Goal: Task Accomplishment & Management: Manage account settings

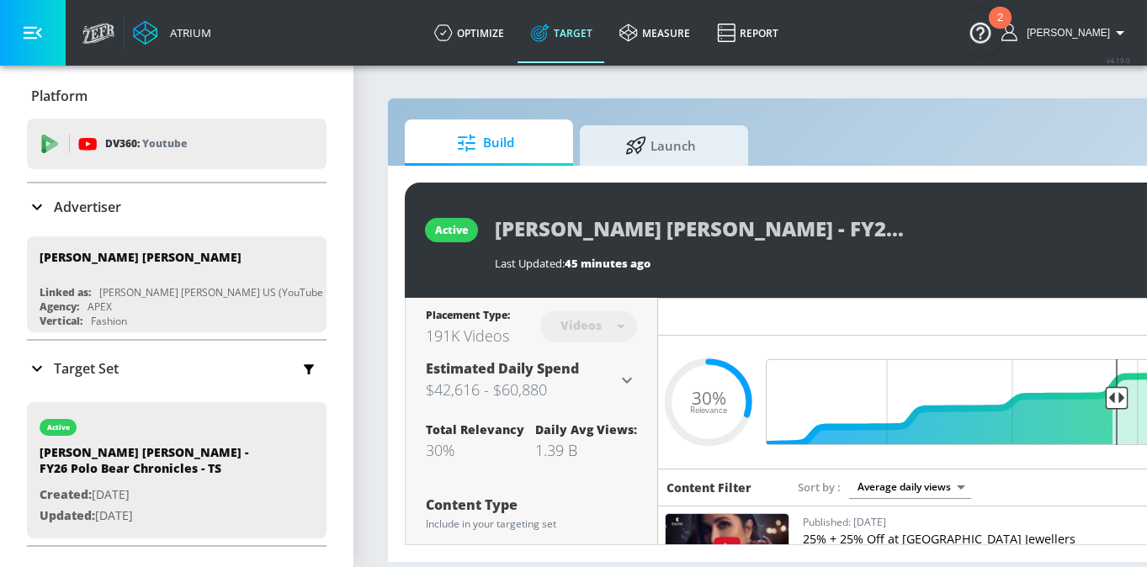
scroll to position [0, 45]
click at [1001, 269] on div "Ralph Lauren - FY26 Polo Bear Chronicles - TS Last Updated: 45 minutes ago" at bounding box center [860, 240] width 730 height 61
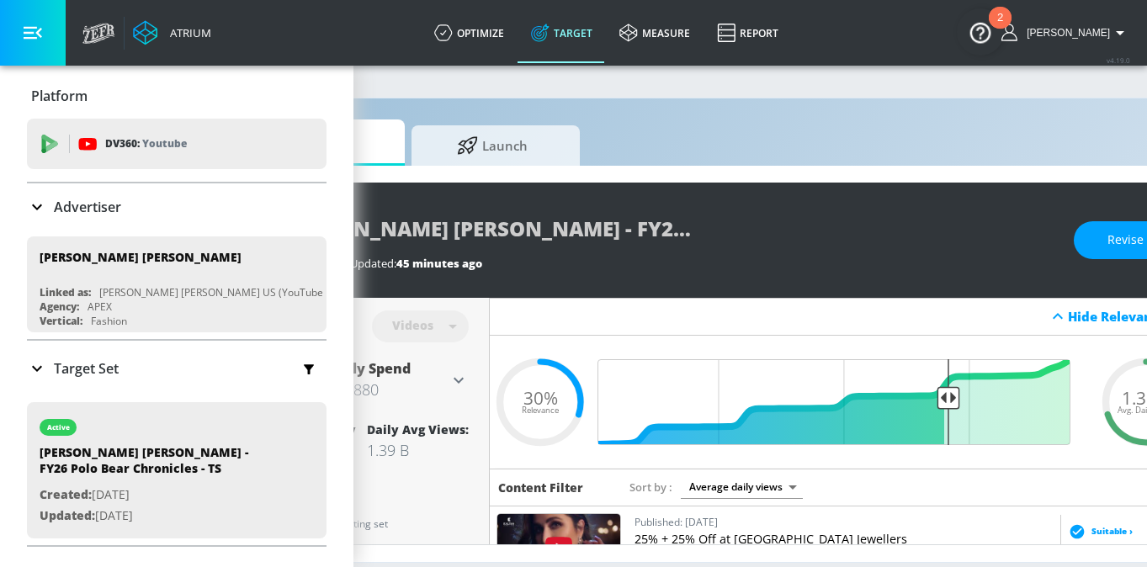
scroll to position [0, 270]
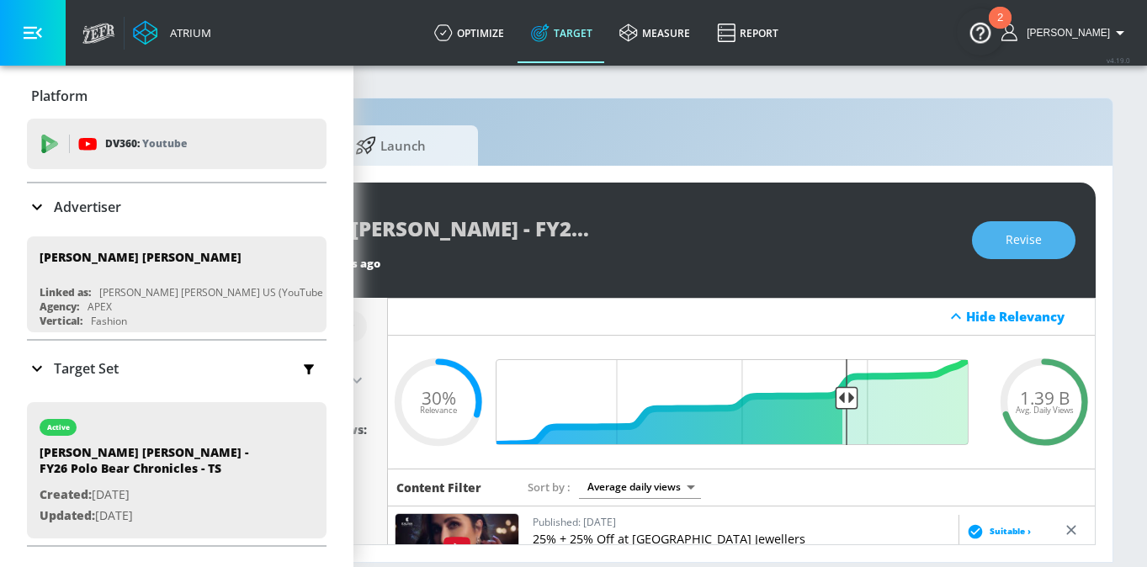
click at [1023, 241] on span "Revise" at bounding box center [1024, 240] width 36 height 21
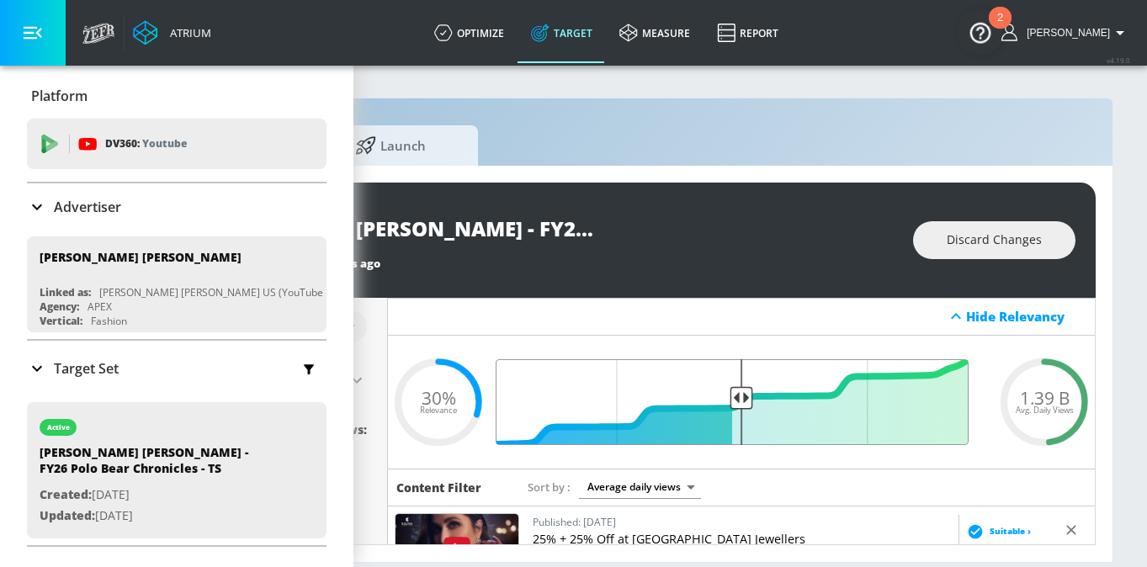
drag, startPoint x: 843, startPoint y: 401, endPoint x: 742, endPoint y: 401, distance: 101.0
type input "0.52"
click at [742, 401] on input "Final Threshold" at bounding box center [741, 402] width 471 height 86
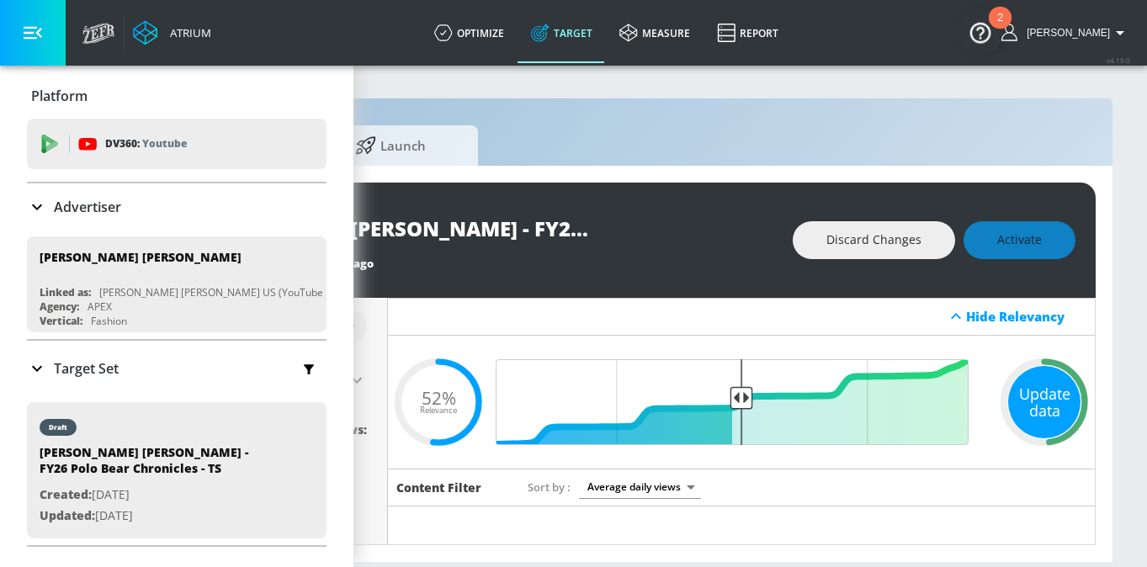
click at [1036, 390] on div "Update data" at bounding box center [1044, 402] width 72 height 72
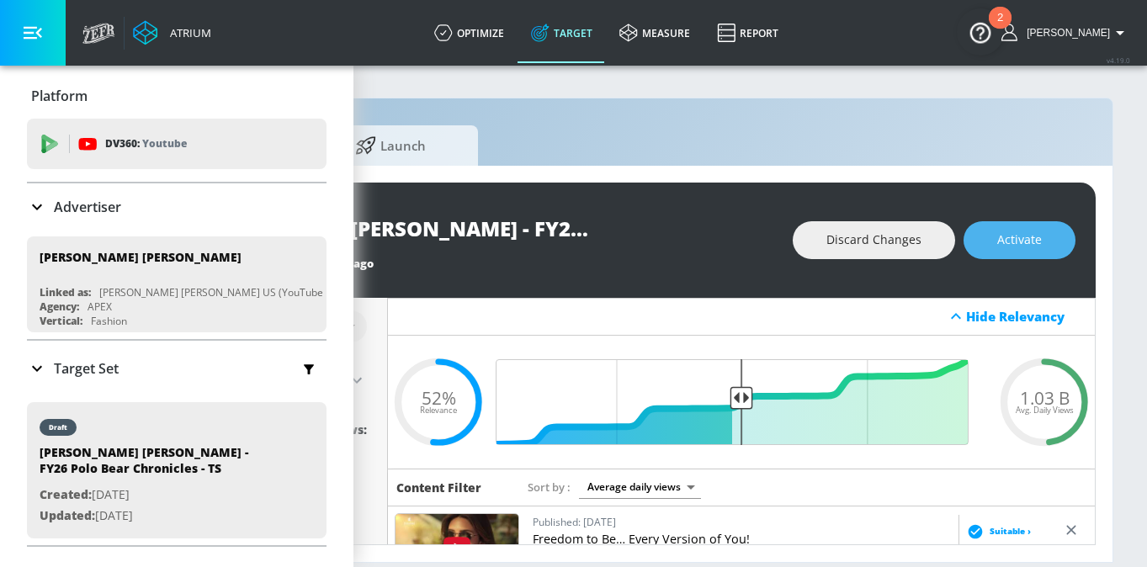
click at [1004, 251] on button "Activate" at bounding box center [1020, 240] width 112 height 38
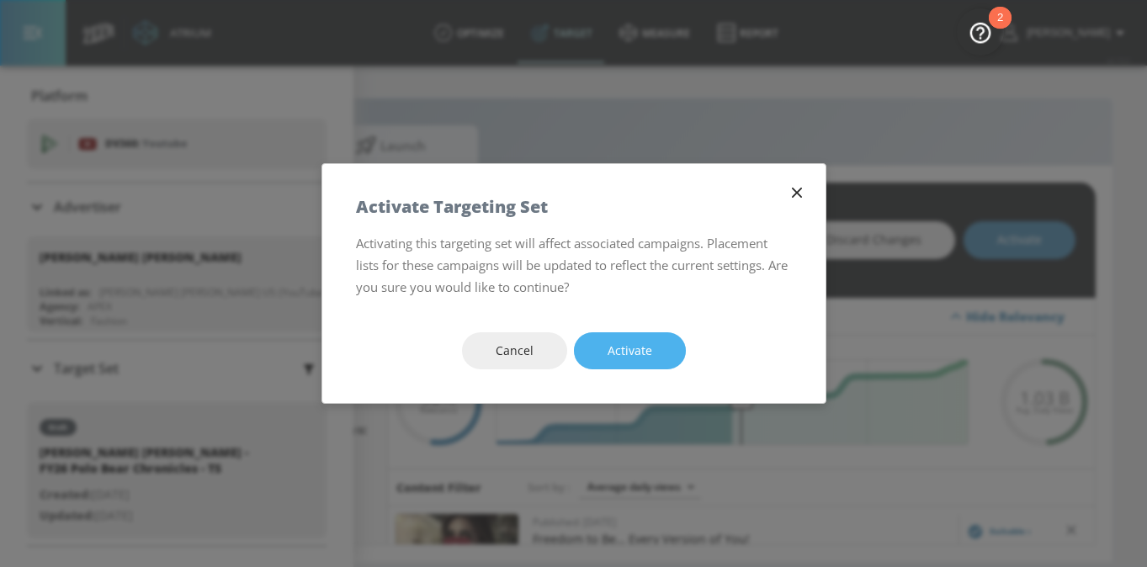
click at [621, 362] on button "Activate" at bounding box center [630, 351] width 112 height 38
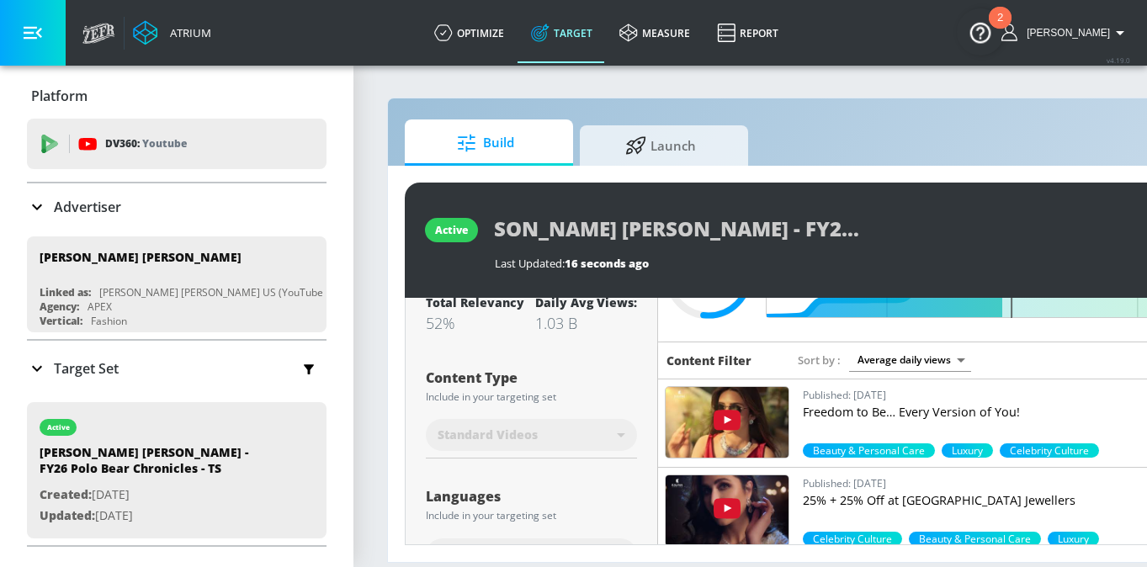
scroll to position [0, 0]
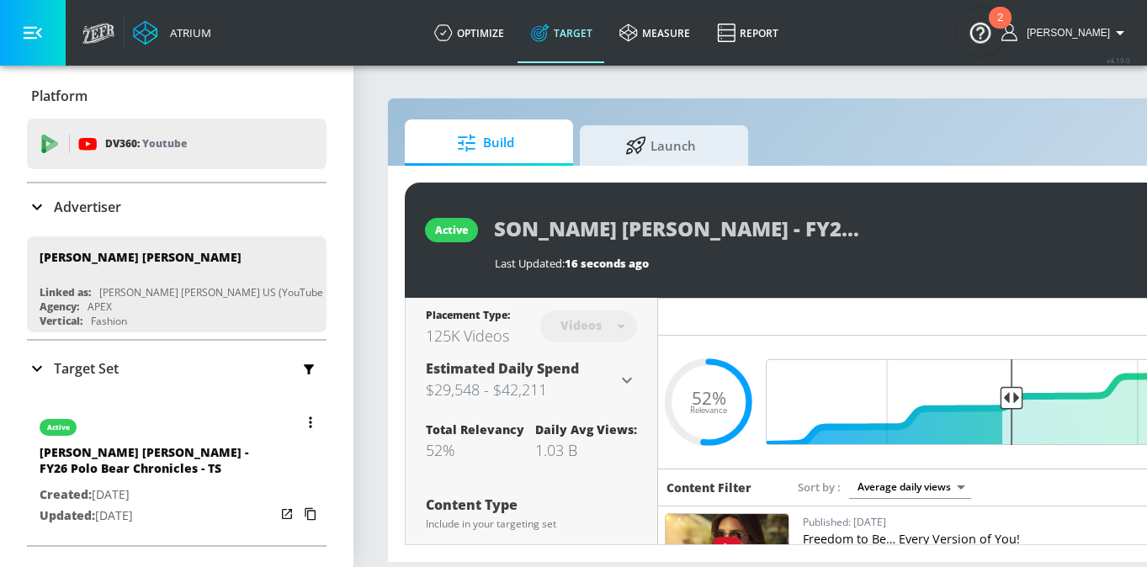
click at [309, 417] on icon "button" at bounding box center [310, 423] width 3 height 12
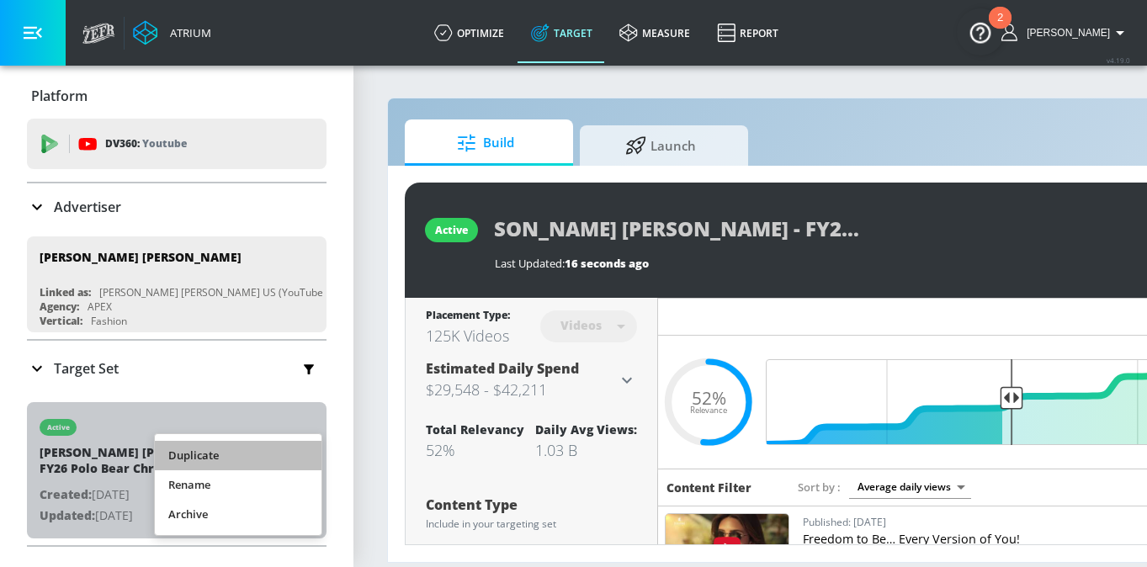
click at [265, 459] on li "Duplicate" at bounding box center [238, 455] width 167 height 29
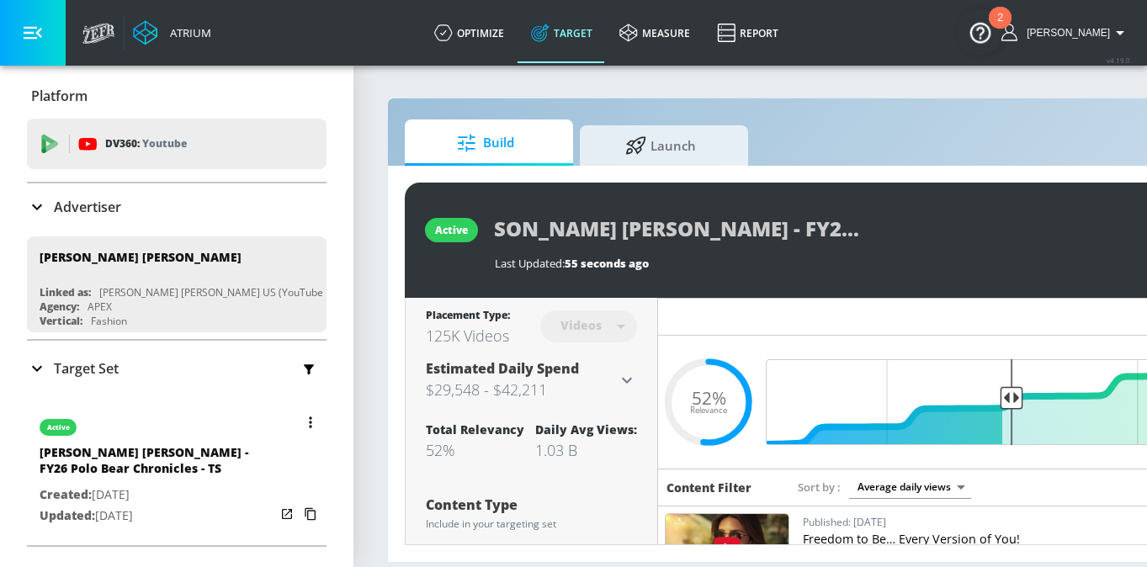
click at [171, 486] on p "Created: [DATE]" at bounding box center [158, 495] width 236 height 21
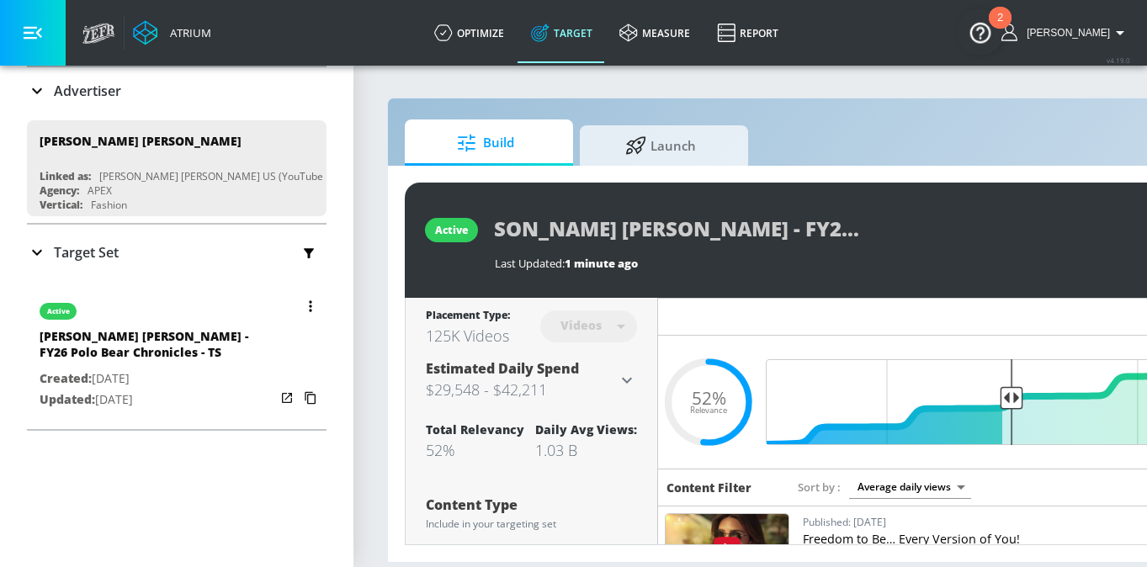
scroll to position [97, 0]
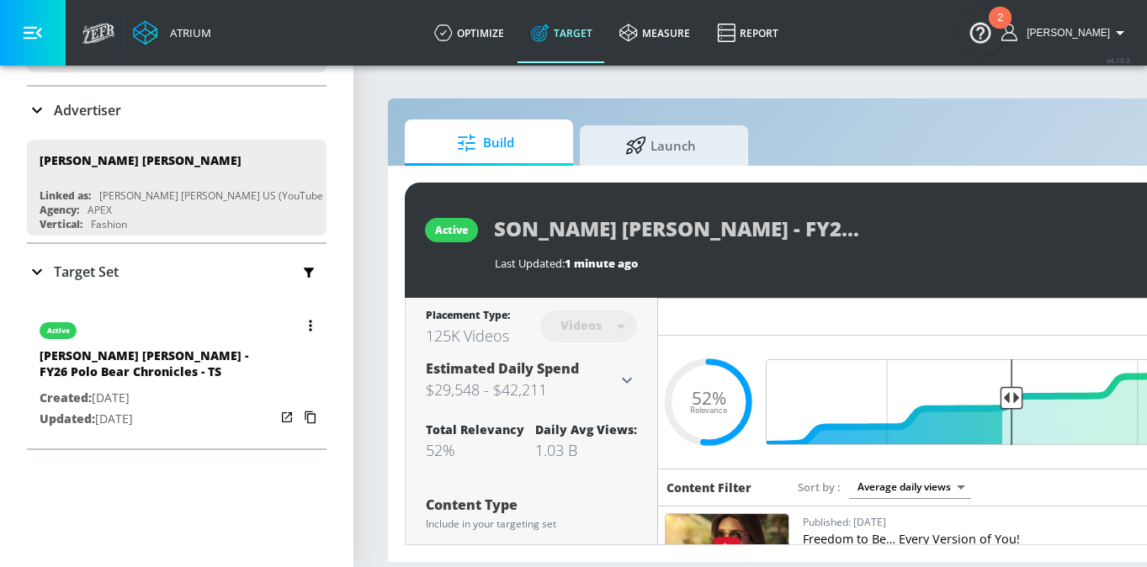
click at [305, 322] on button "button" at bounding box center [311, 326] width 24 height 24
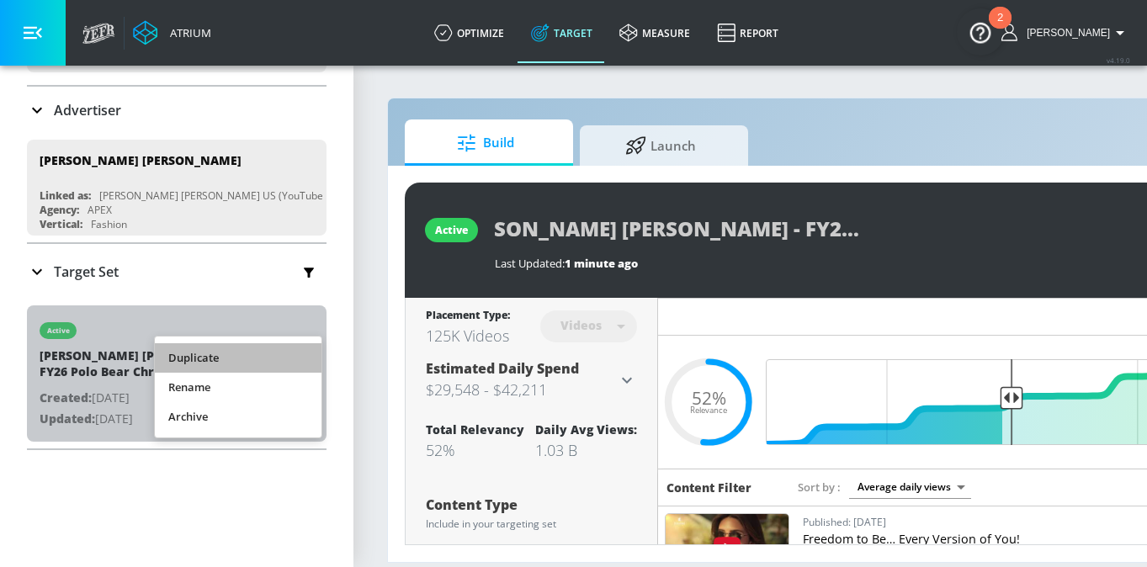
click at [210, 357] on li "Duplicate" at bounding box center [238, 357] width 167 height 29
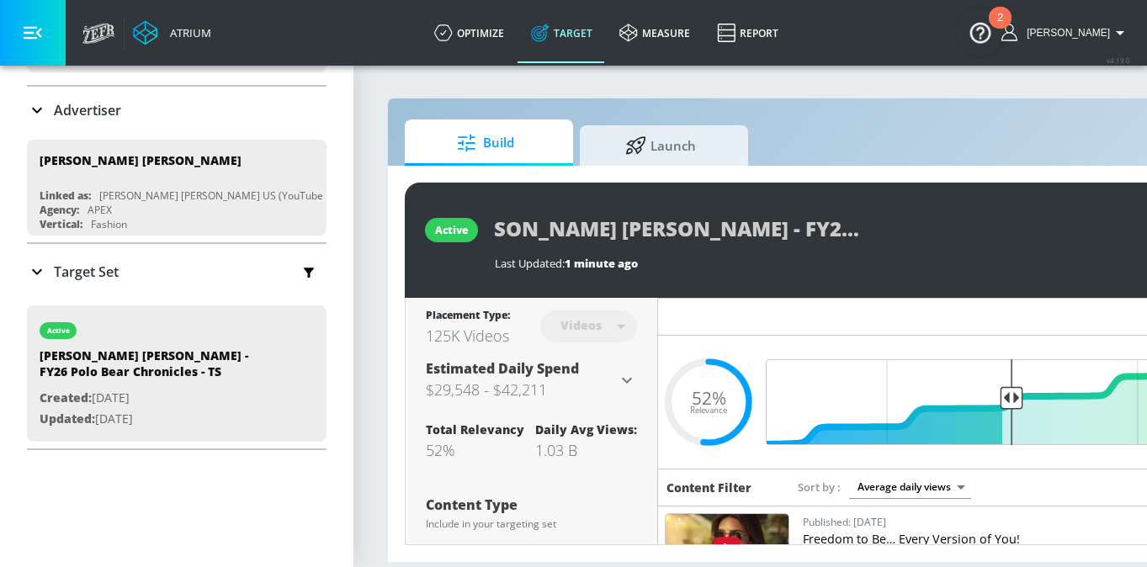
click at [76, 258] on div "Target Set" at bounding box center [177, 271] width 300 height 35
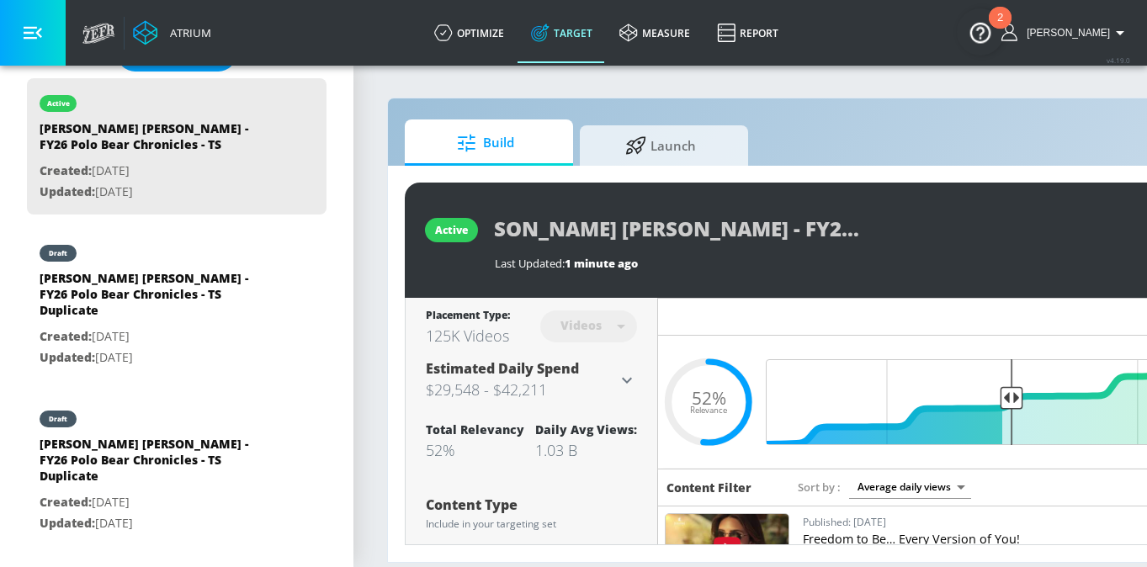
scroll to position [482, 0]
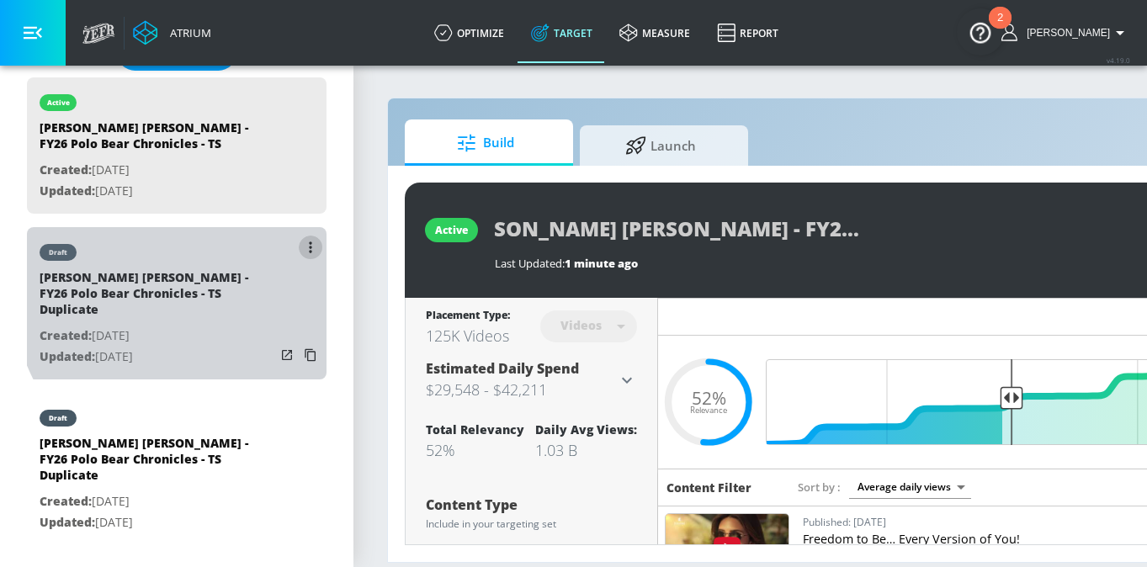
click at [305, 245] on button "list of Target Set" at bounding box center [311, 248] width 24 height 24
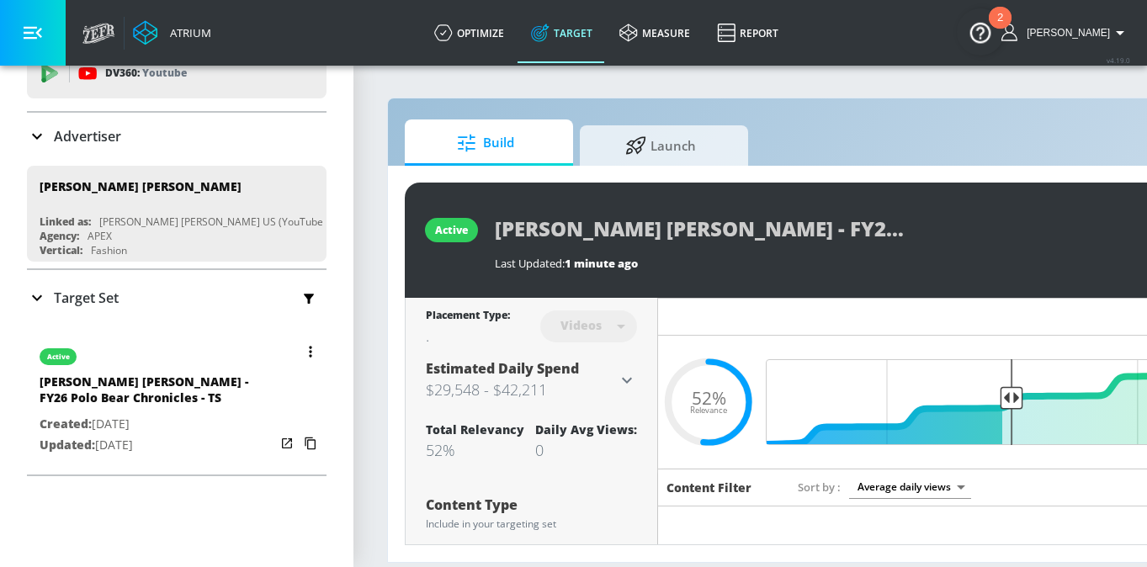
scroll to position [72, 0]
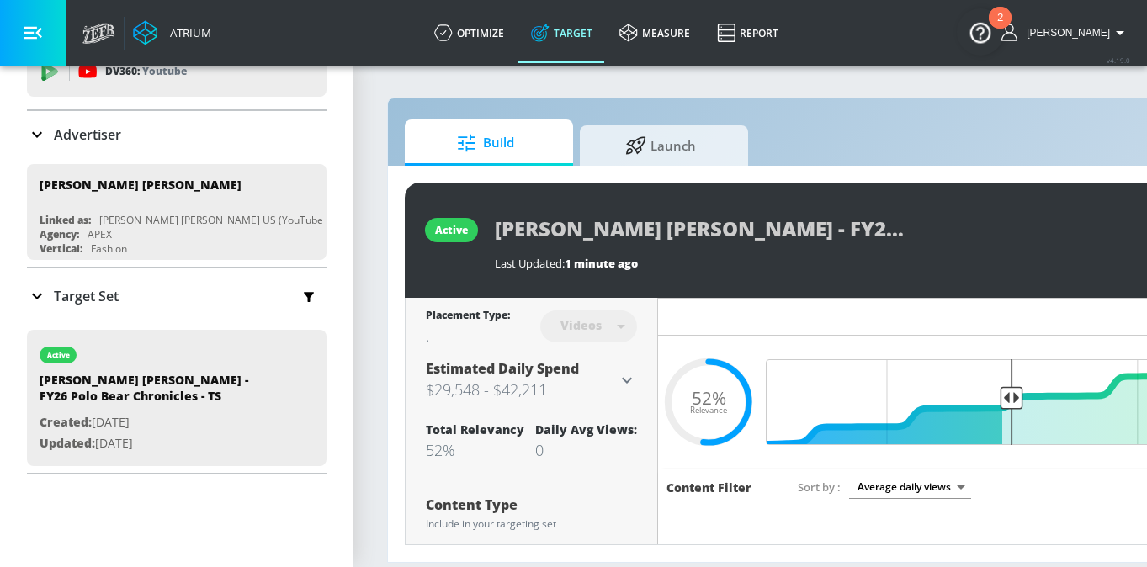
click at [88, 284] on div "Target Set" at bounding box center [177, 296] width 300 height 35
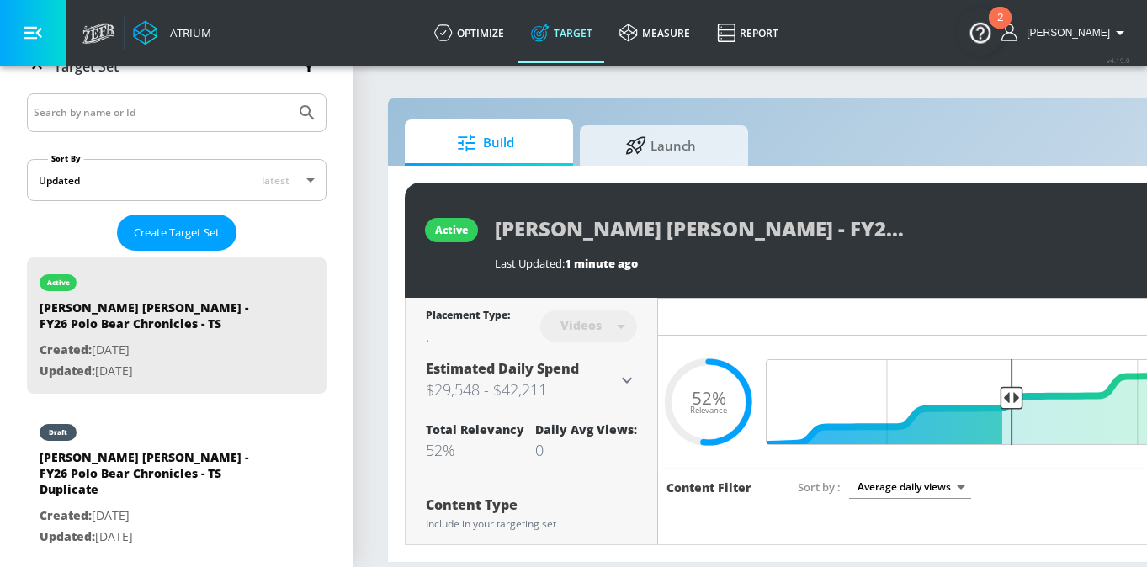
scroll to position [305, 0]
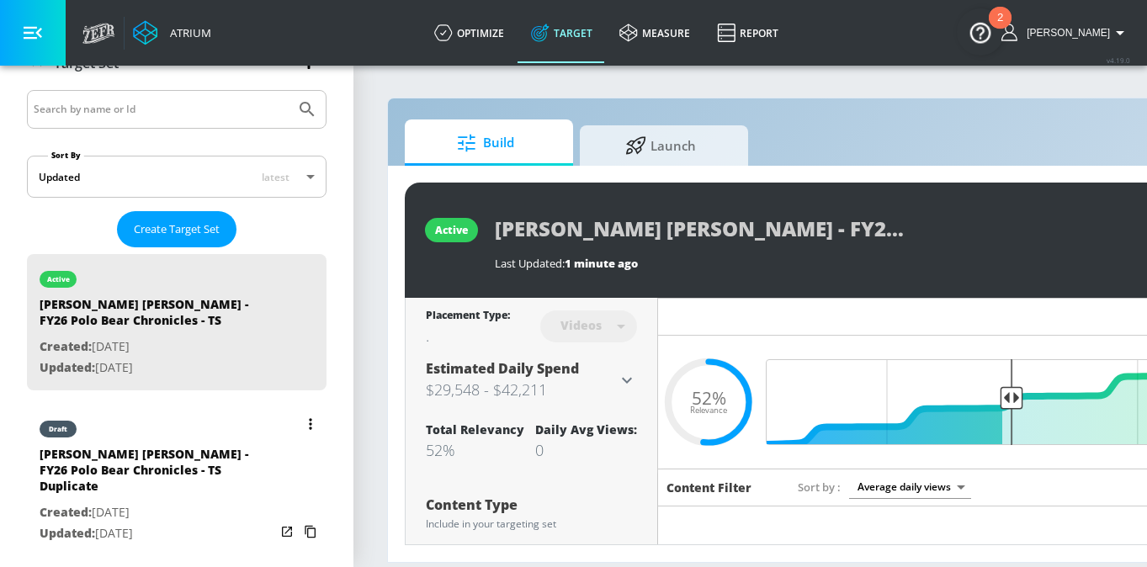
click at [176, 502] on p "Created: [DATE]" at bounding box center [158, 512] width 236 height 21
type input "[PERSON_NAME] [PERSON_NAME] - FY26 Polo Bear Chronicles - TS Duplicate"
type input "0.05"
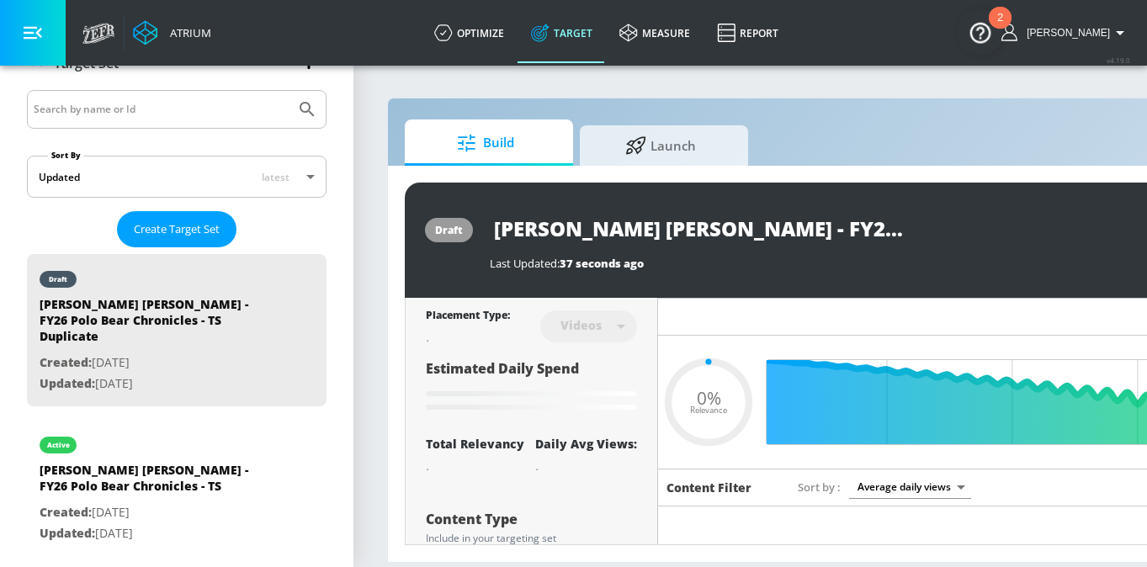
click at [834, 224] on input "[PERSON_NAME] [PERSON_NAME] - FY26 Polo Bear Chronicles - TS Duplicate" at bounding box center [700, 229] width 421 height 38
click at [863, 219] on input "[PERSON_NAME] [PERSON_NAME] - FY26 Polo Bear Chronicles - TS Duplicate" at bounding box center [700, 229] width 421 height 38
type input "[PERSON_NAME] [PERSON_NAME] - FY26 Polo Bear Chronicles - TS"
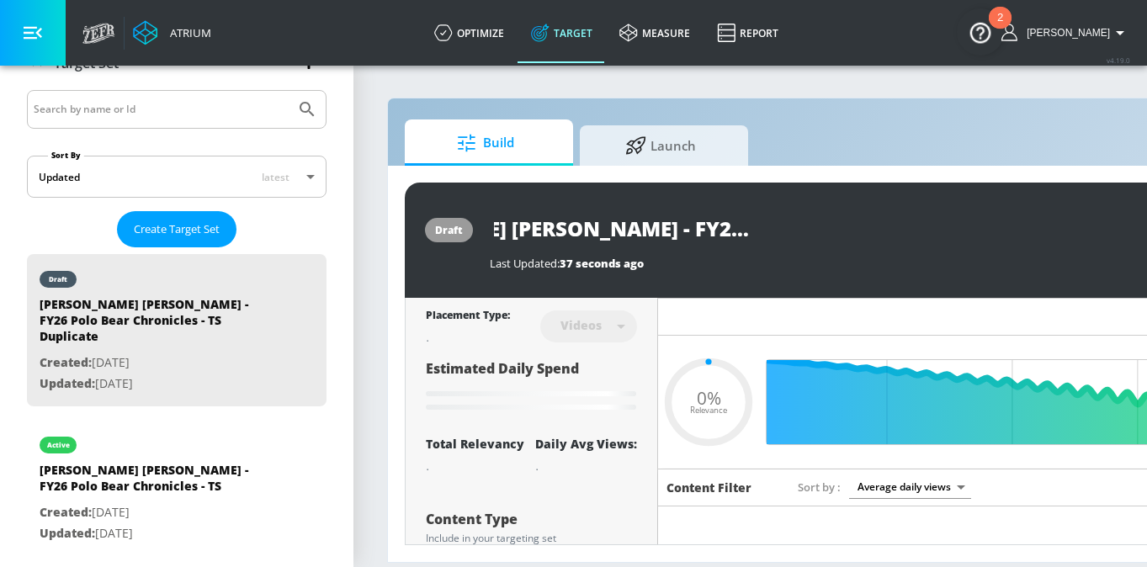
type input "0.05"
type input "[PERSON_NAME] [PERSON_NAME] - FY26 Polo Bear Chronicles - TS"
type input "0.05"
type input "[PERSON_NAME] [PERSON_NAME] - FY26 Polo Bear Chronicles - TS Y"
type input "0.05"
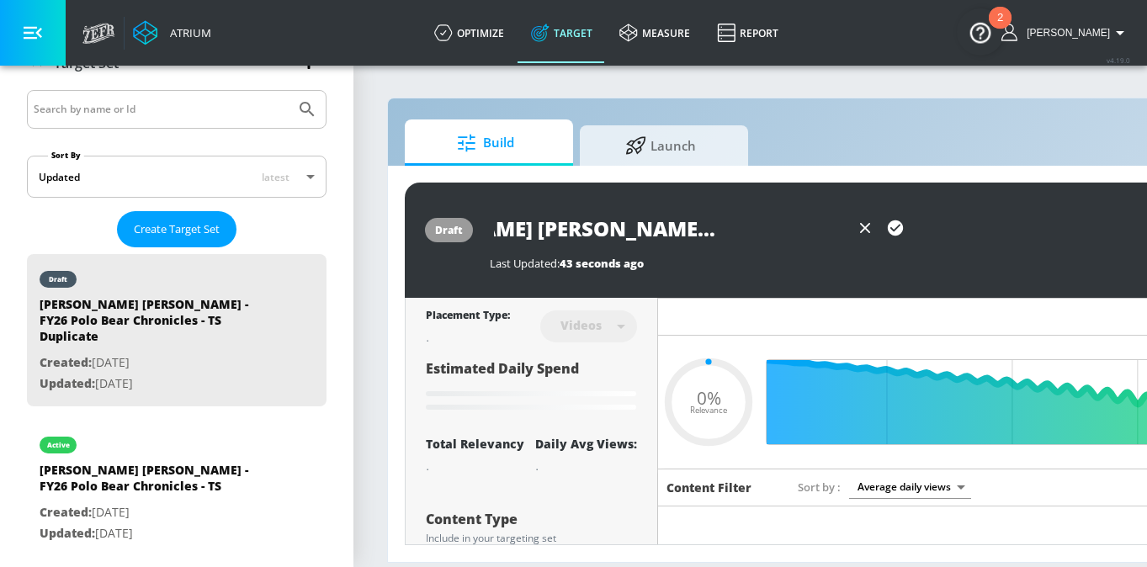
type input "[PERSON_NAME] [PERSON_NAME] - FY26 Polo Bear Chronicles - TS YT"
type input "0.05"
type input "[PERSON_NAME] [PERSON_NAME] - FY26 Polo Bear Chronicles - TS YT"
type input "0.05"
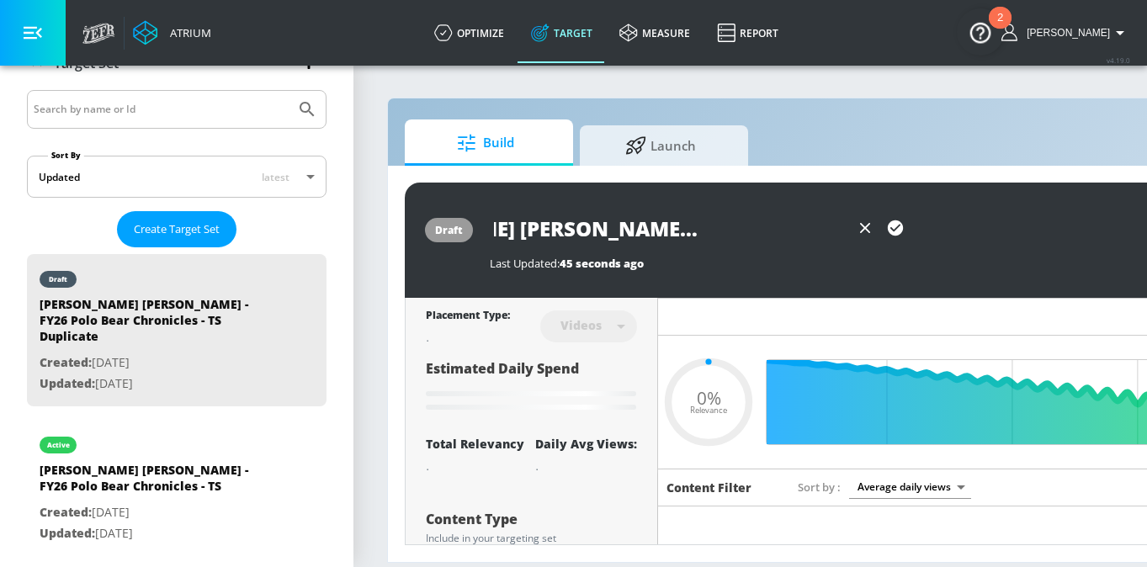
type input "[PERSON_NAME] [PERSON_NAME] - FY26 Polo Bear Chronicles - TS YT S"
type input "0.05"
type input "[PERSON_NAME] [PERSON_NAME] - FY26 Polo Bear Chronicles - TS YT Sh"
type input "0.05"
type input "[PERSON_NAME] [PERSON_NAME] - FY26 Polo Bear Chronicles - TS YT Sho"
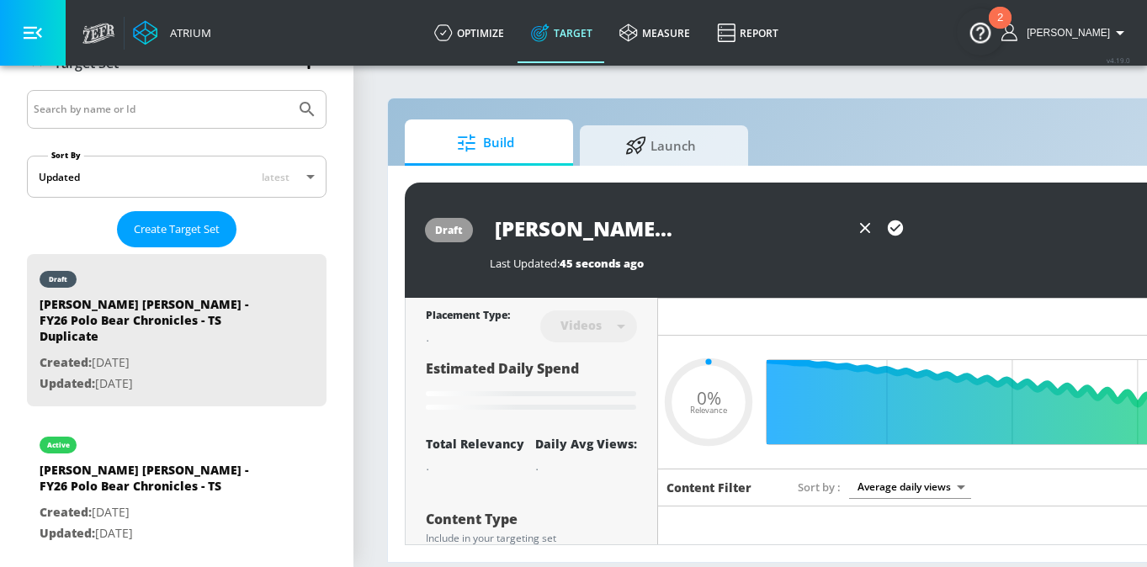
type input "0.05"
type input "[PERSON_NAME] [PERSON_NAME] - FY26 Polo Bear Chronicles - TS YT Shor"
type input "0.05"
type input "[PERSON_NAME] [PERSON_NAME] - FY26 Polo Bear Chronicles - TS YT Short"
type input "0.05"
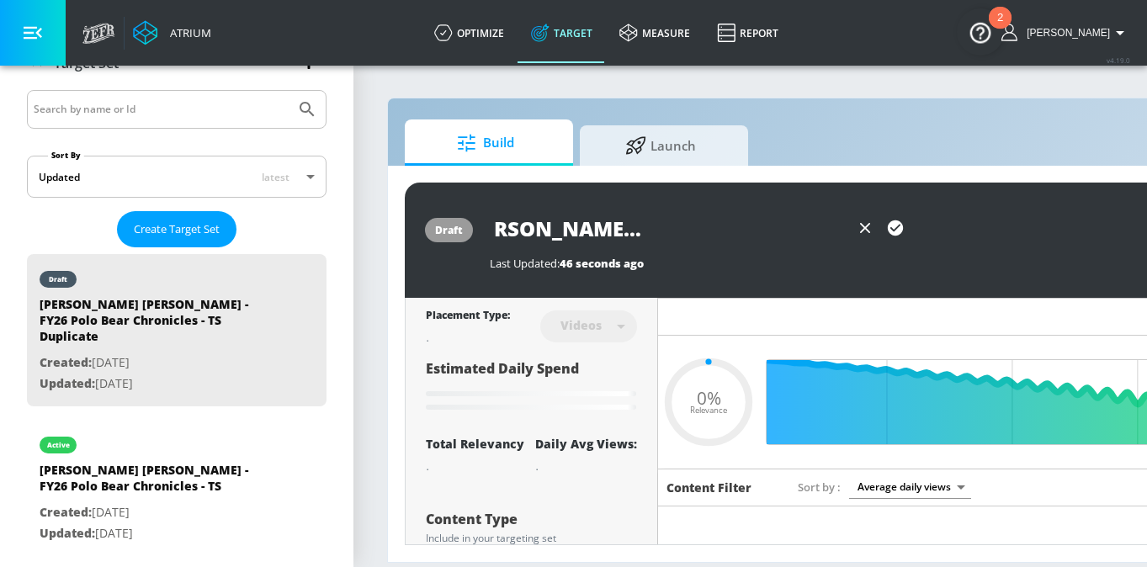
type input "[PERSON_NAME] [PERSON_NAME] - FY26 Polo Bear Chronicles - TS YT Shorts"
type input "0.05"
type input "[PERSON_NAME] [PERSON_NAME] - FY26 Polo Bear Chronicles - TS YT Shorts"
click at [899, 229] on icon "button" at bounding box center [895, 227] width 15 height 15
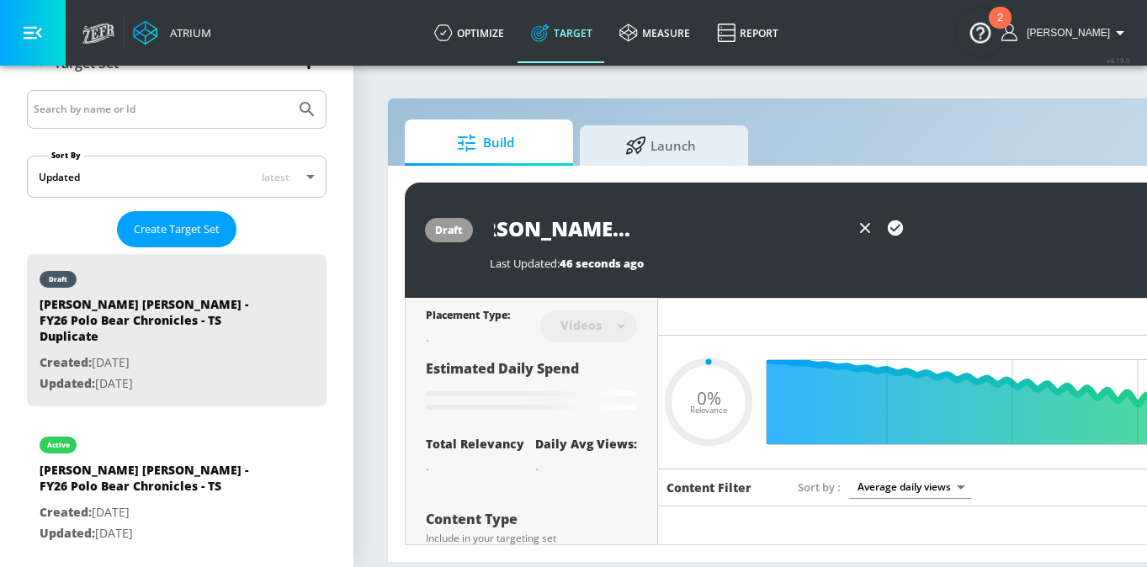
scroll to position [0, 0]
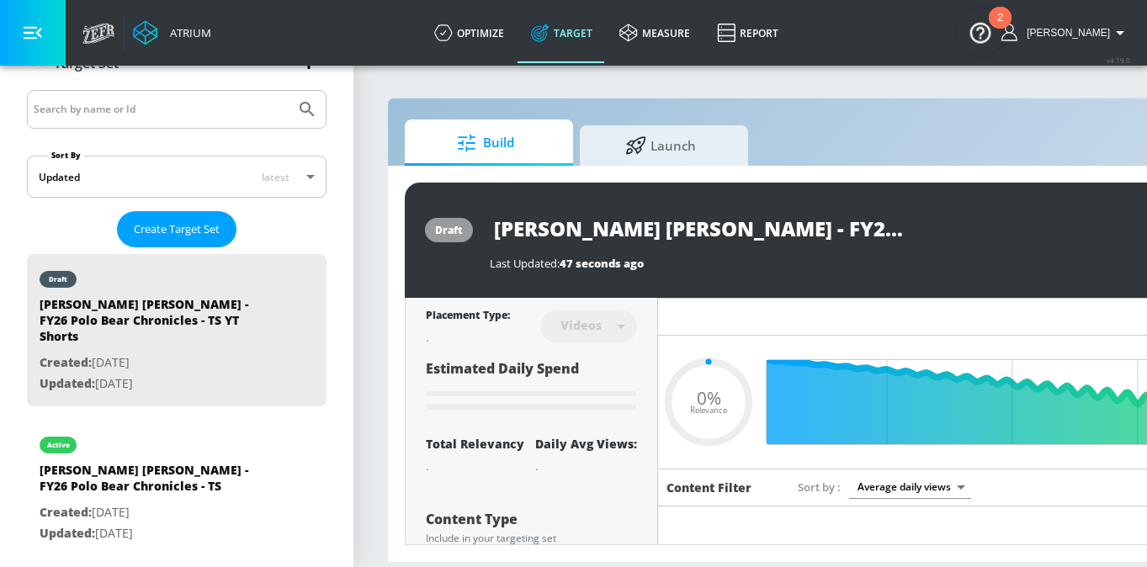
type input "0.05"
type input "[PERSON_NAME] [PERSON_NAME] - FY26 Polo Bear Chronicles - TS Duplicate"
type input "0.52"
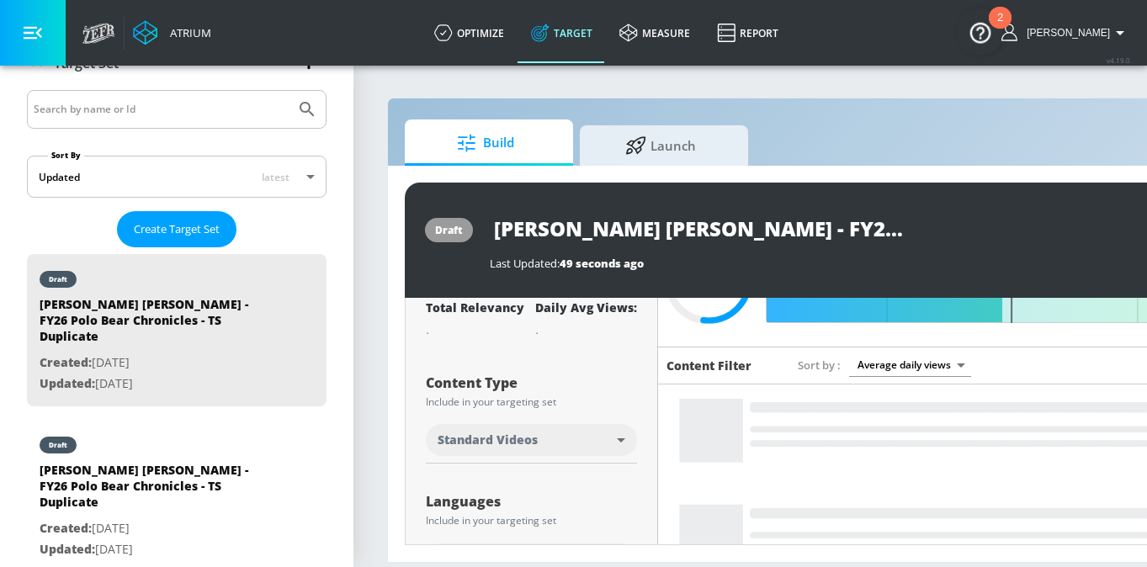
scroll to position [123, 0]
click at [538, 439] on body "Atrium optimize Target measure Report optimize Target measure Report v 4.19.0 B…" at bounding box center [573, 283] width 1147 height 567
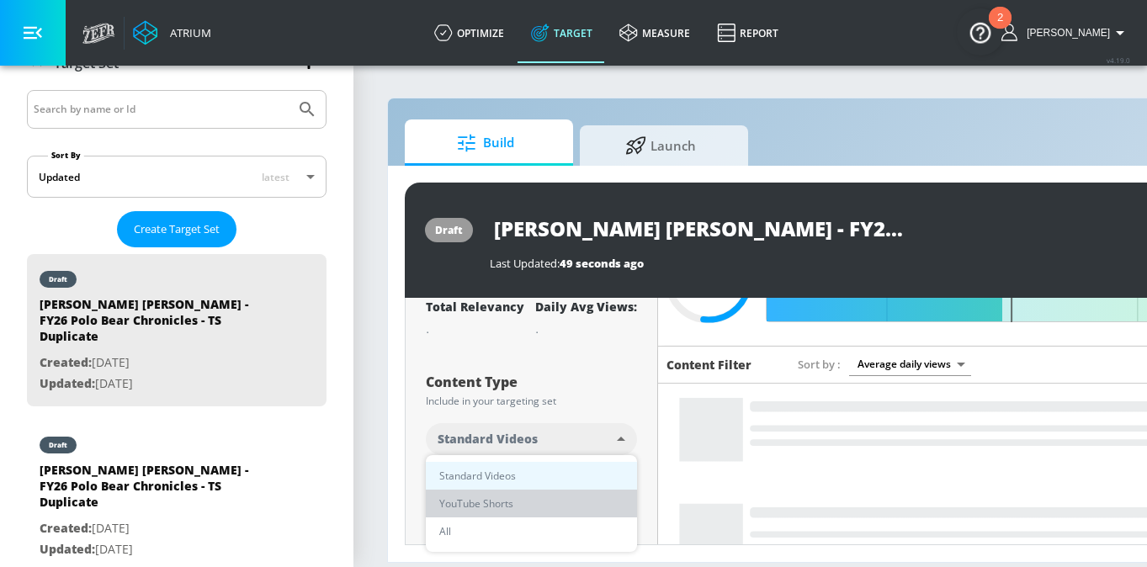
click at [518, 505] on li "YouTube Shorts" at bounding box center [531, 504] width 211 height 28
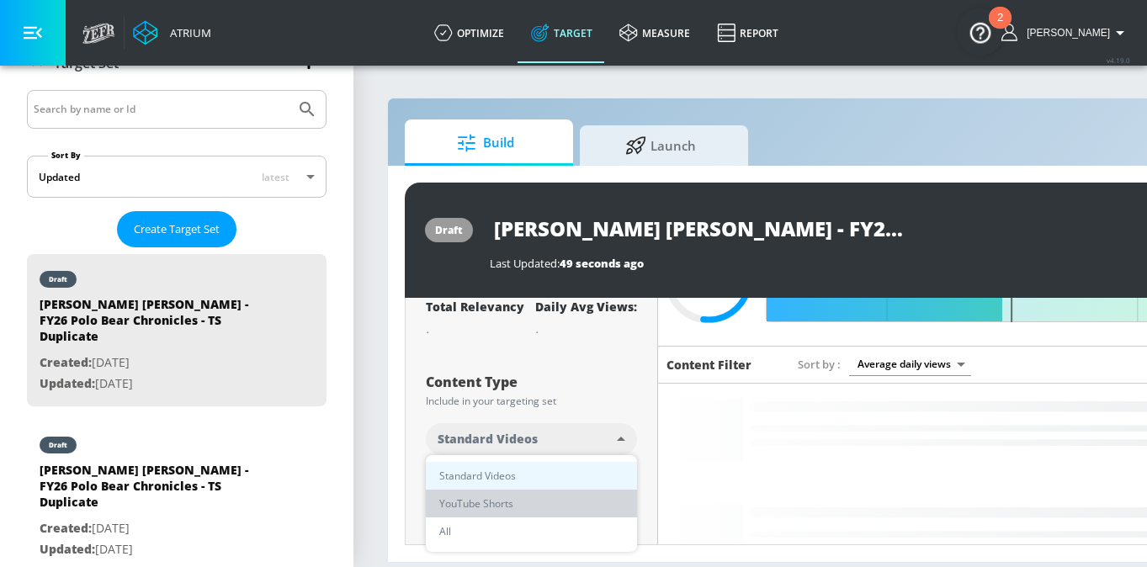
type input "shorts"
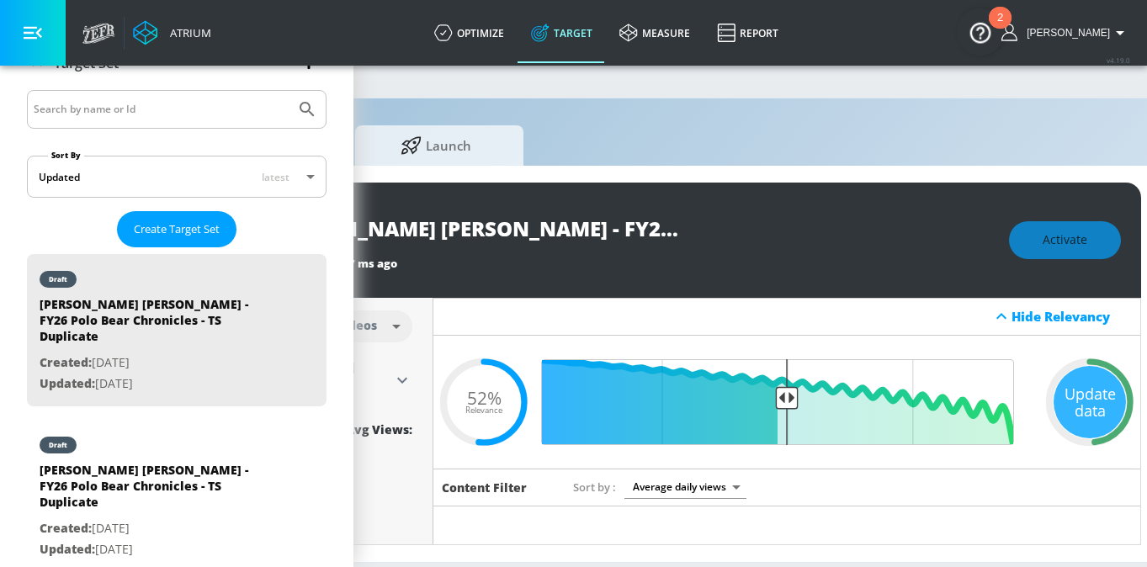
scroll to position [0, 270]
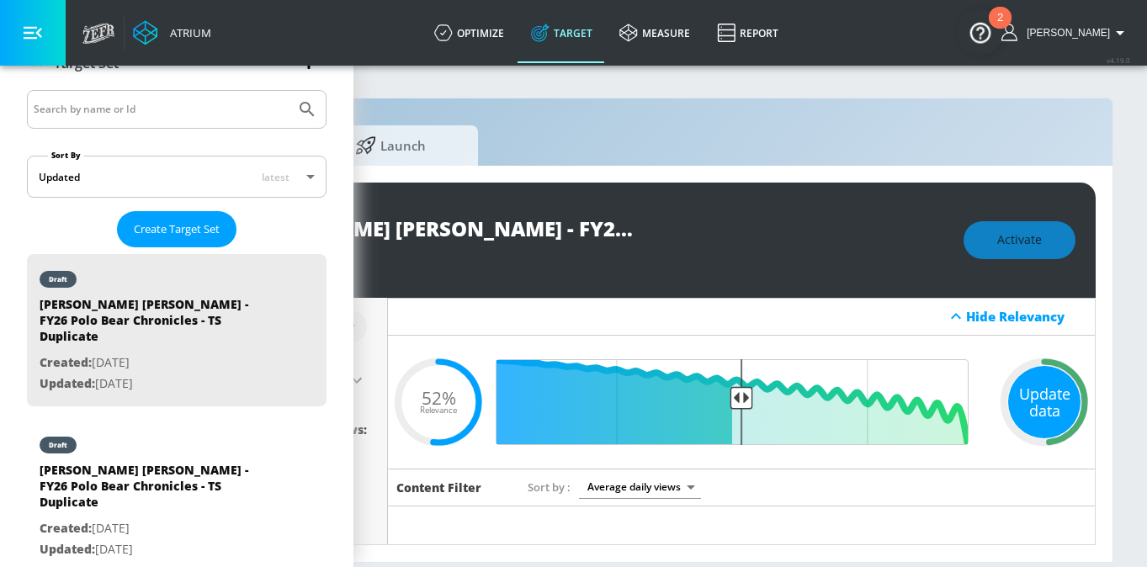
click at [1037, 406] on div "Update data" at bounding box center [1044, 402] width 72 height 72
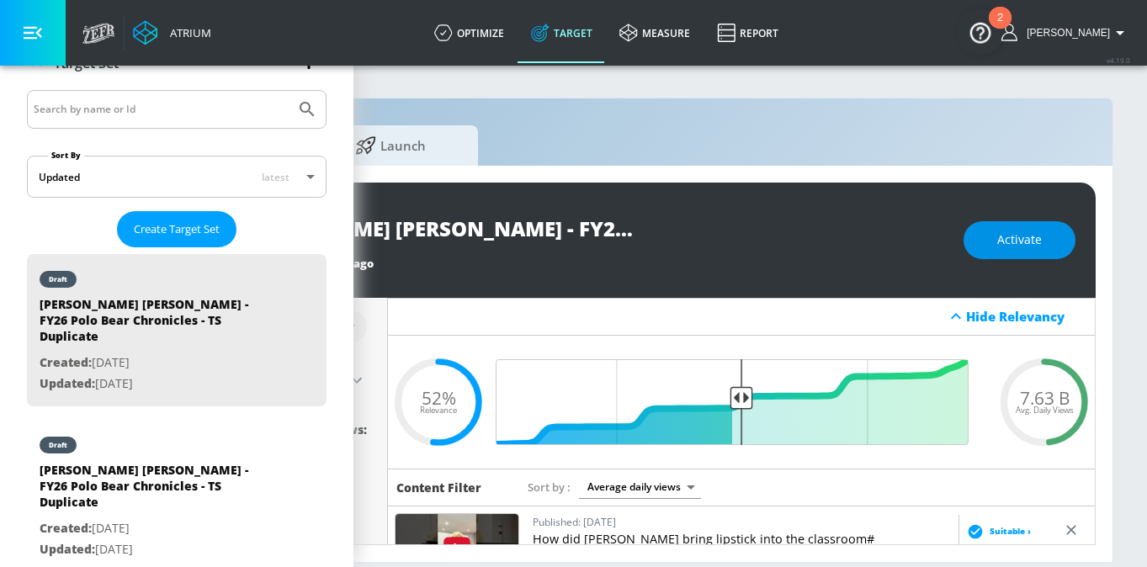
click at [1023, 247] on span "Activate" at bounding box center [1019, 240] width 45 height 21
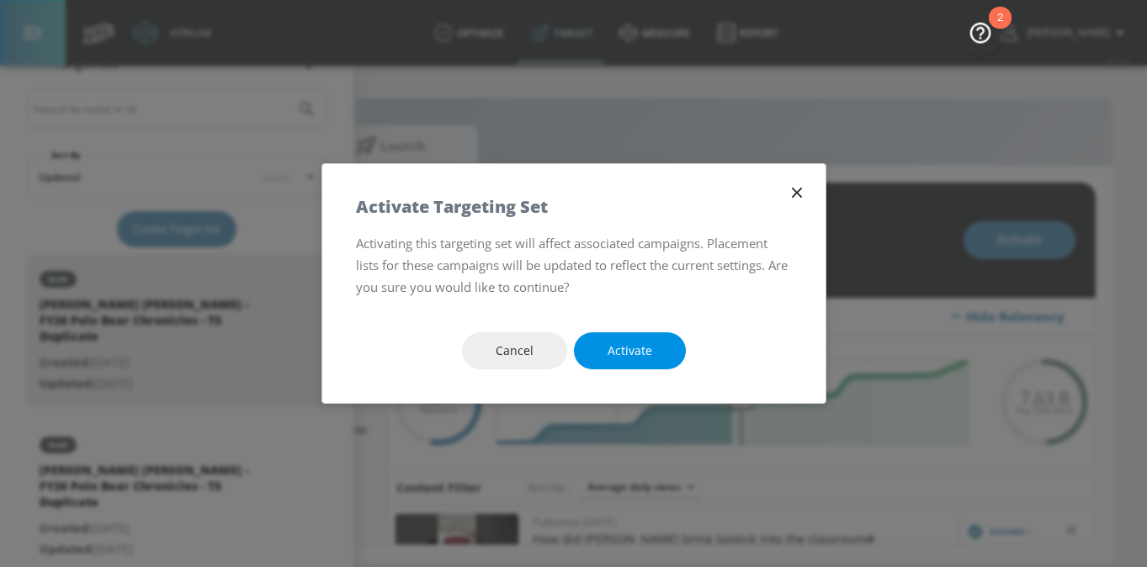
click at [620, 346] on span "Activate" at bounding box center [630, 351] width 45 height 21
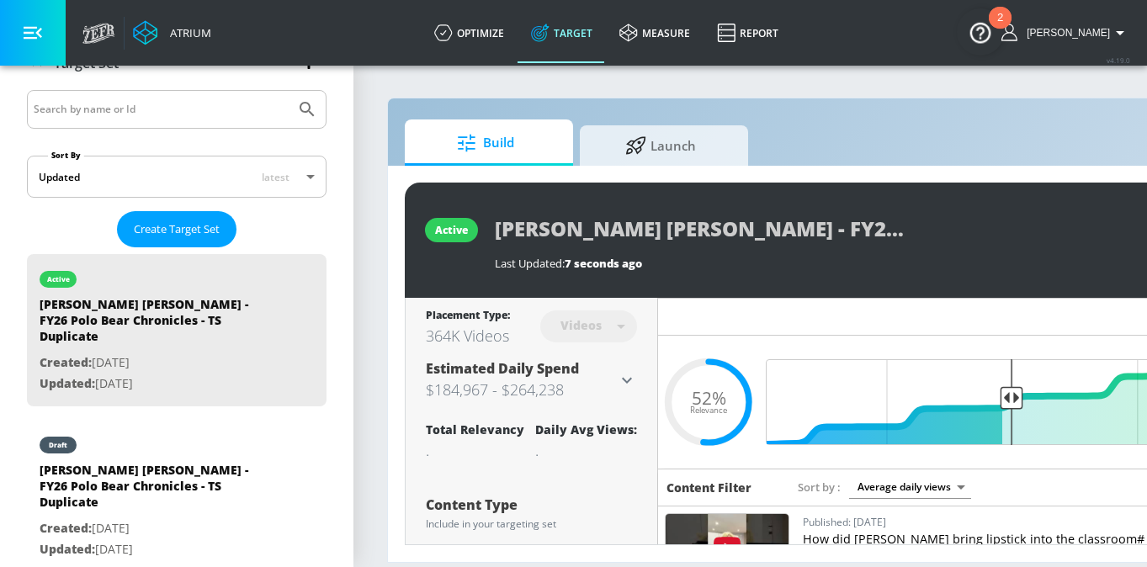
scroll to position [0, 150]
click at [970, 276] on div "active [PERSON_NAME] [PERSON_NAME] - FY26 Polo Bear Chronicles - TS Duplicate L…" at bounding box center [885, 240] width 961 height 115
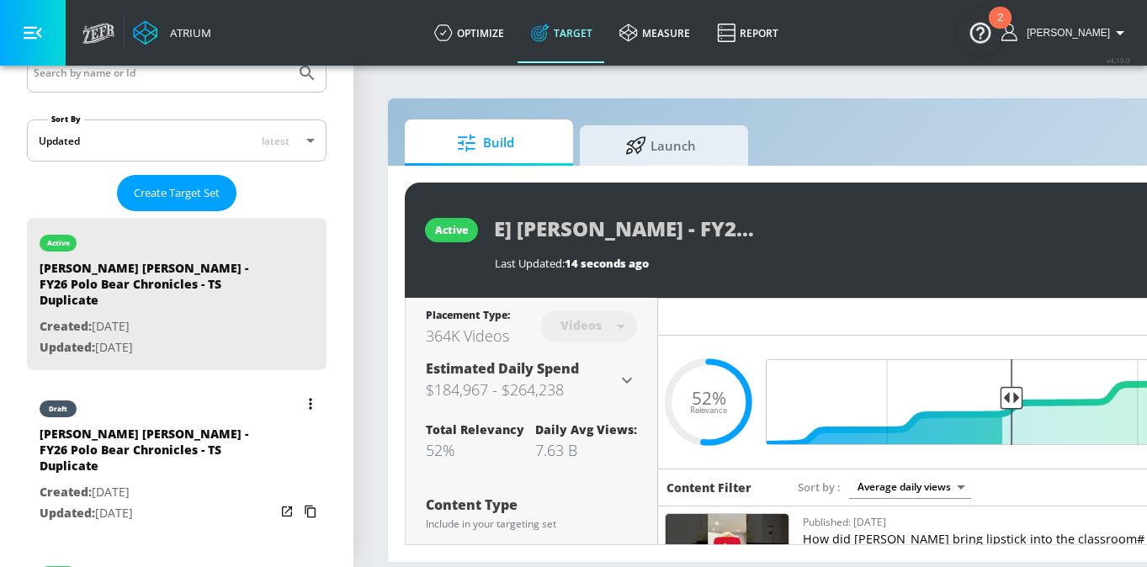
scroll to position [324, 0]
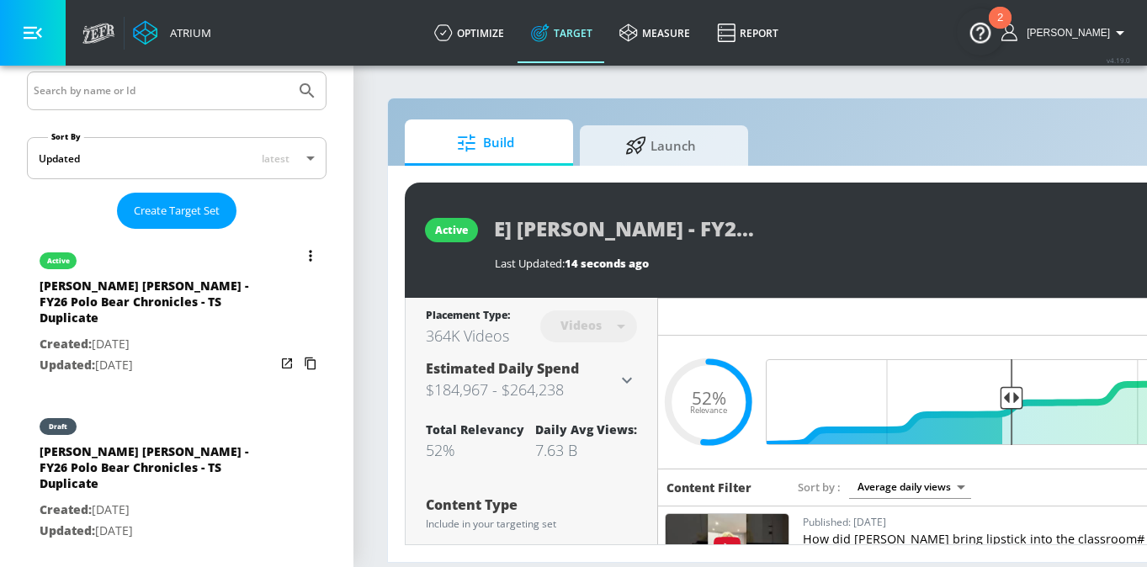
click at [203, 305] on div "[PERSON_NAME] [PERSON_NAME] - FY26 Polo Bear Chronicles - TS Duplicate" at bounding box center [158, 306] width 236 height 56
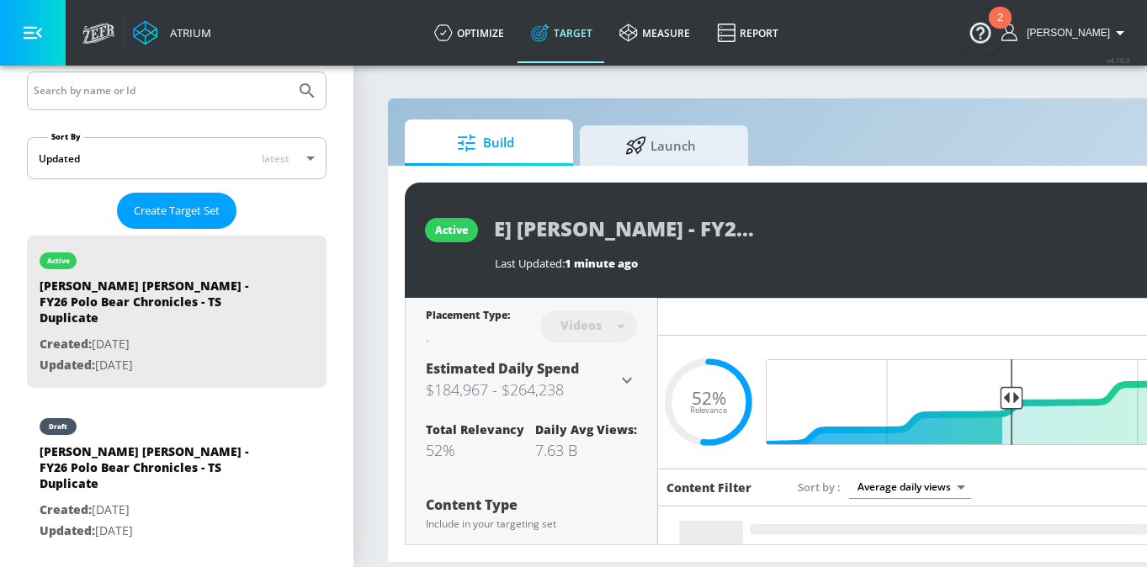
click at [922, 234] on div "[PERSON_NAME] [PERSON_NAME] - FY26 Polo Bear Chronicles - TS Duplicate" at bounding box center [860, 229] width 730 height 38
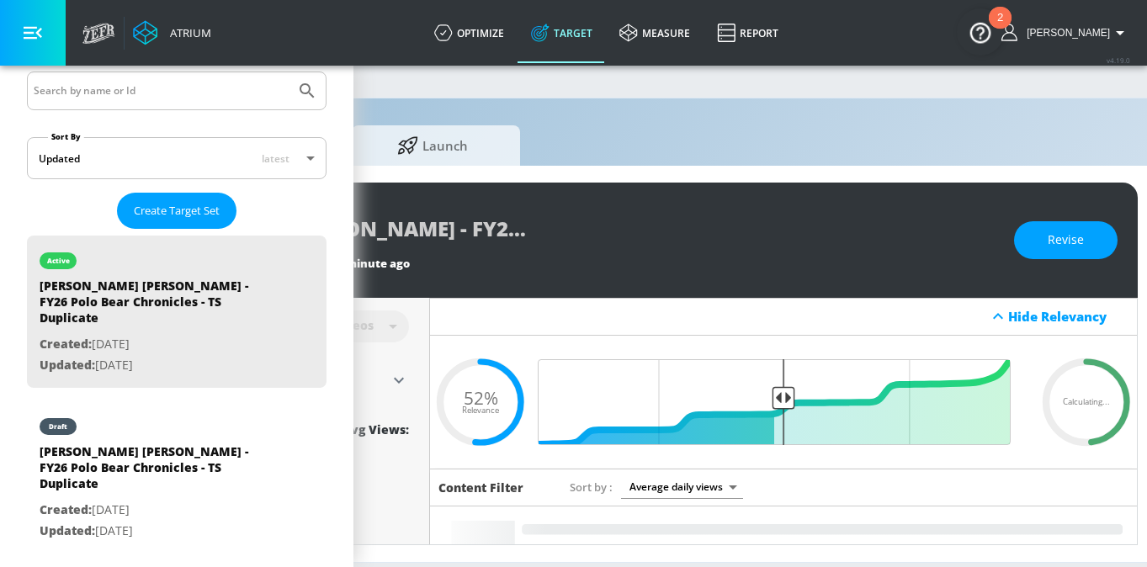
scroll to position [0, 270]
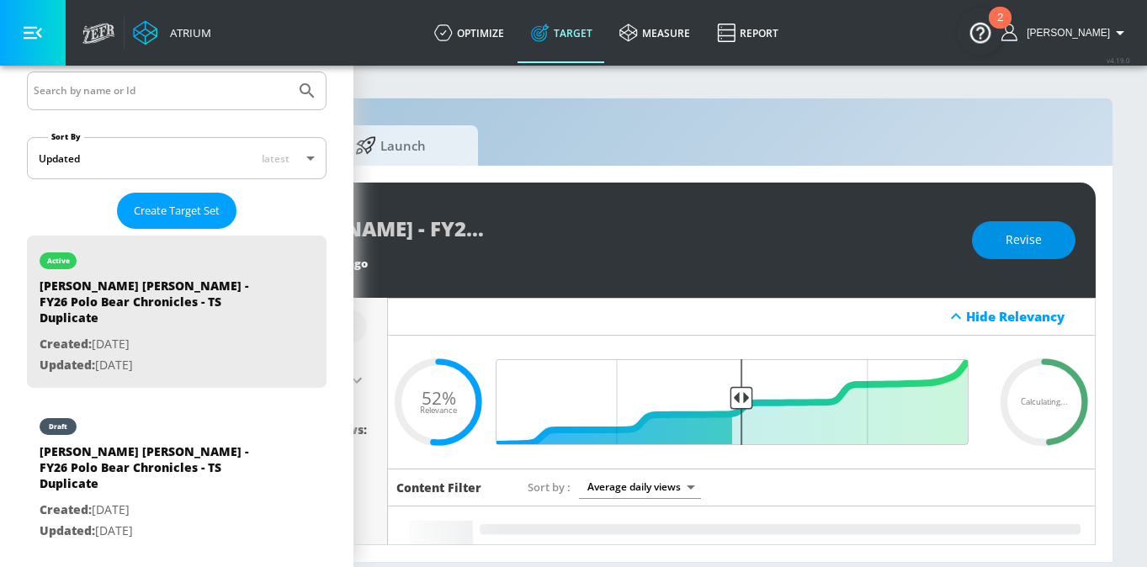
click at [993, 242] on button "Revise" at bounding box center [1024, 240] width 104 height 38
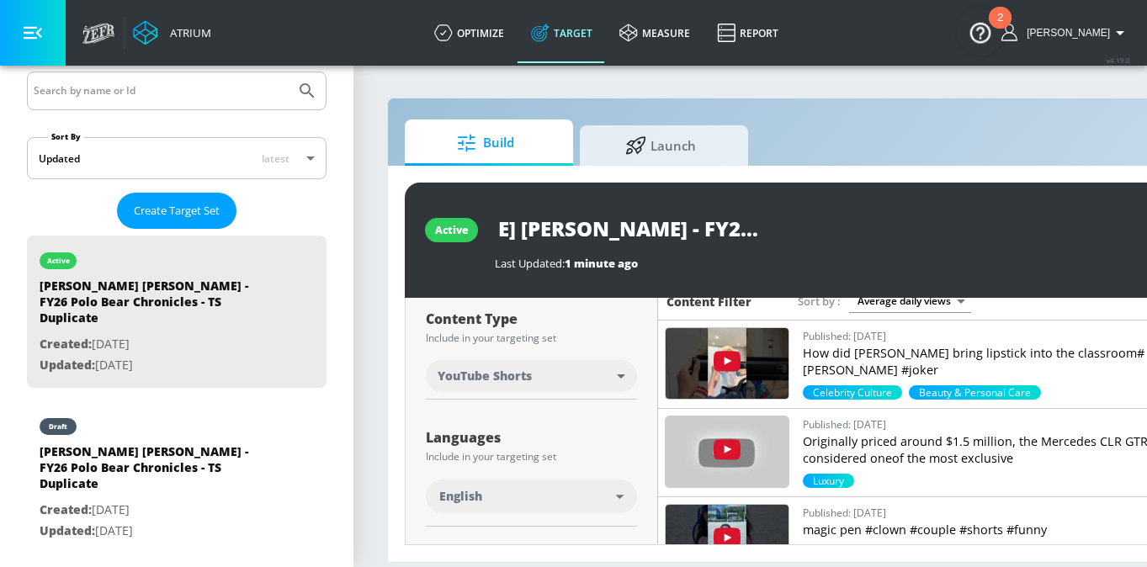
scroll to position [0, 0]
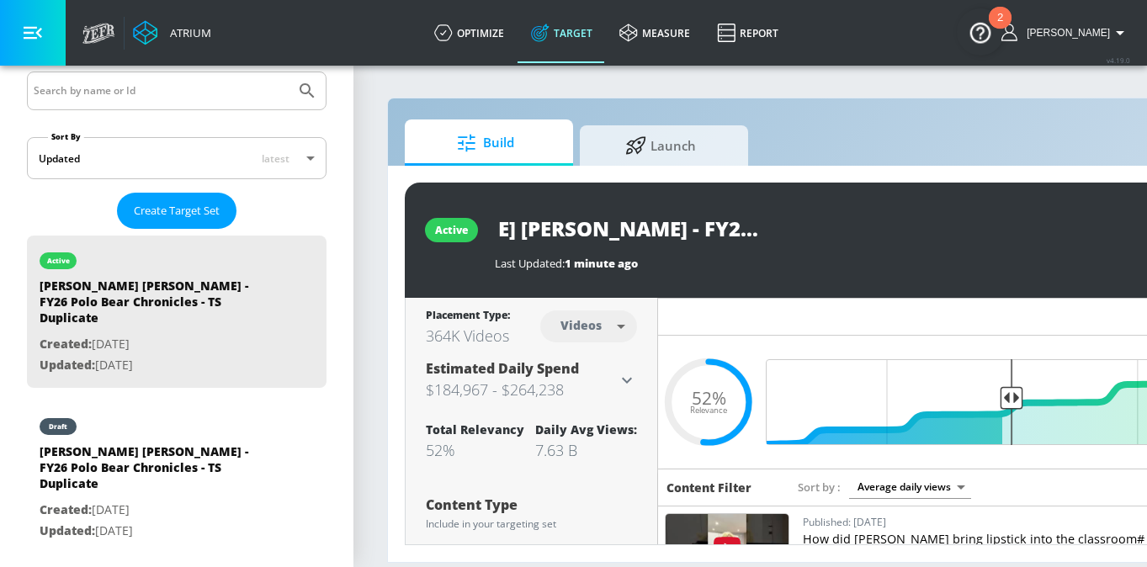
click at [714, 218] on input "[PERSON_NAME] [PERSON_NAME] - FY26 Polo Bear Chronicles - TS Duplicate" at bounding box center [705, 229] width 421 height 38
click at [867, 228] on input "[PERSON_NAME] [PERSON_NAME] - FY26 Polo Bear Chronicles - TS Duplicate" at bounding box center [705, 229] width 421 height 38
type input "[PERSON_NAME] [PERSON_NAME] - FY26 Polo Bear Chronicles - TS YT Shorts"
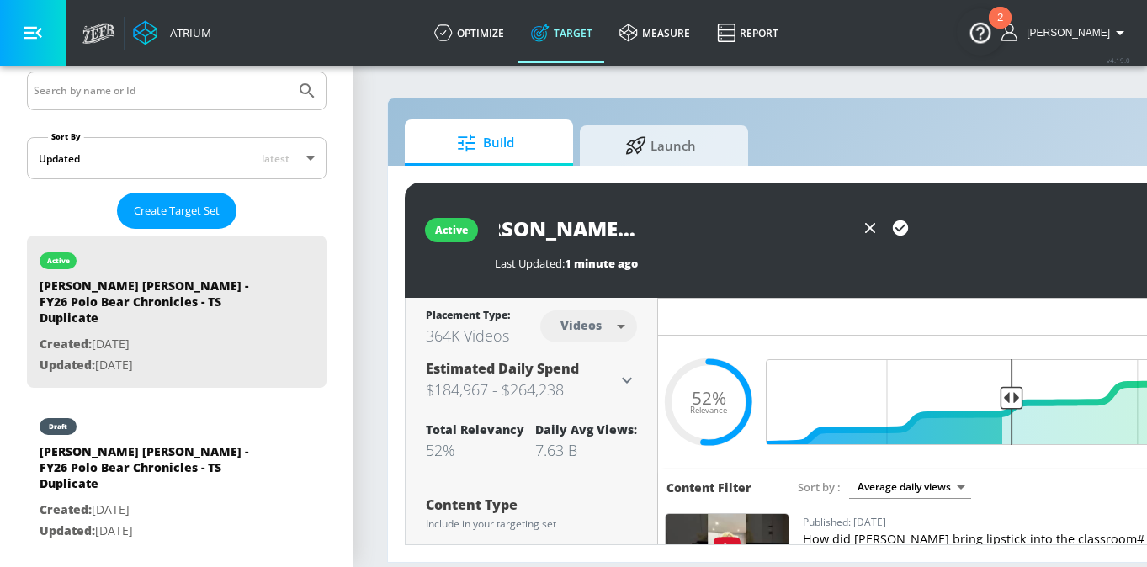
click at [899, 227] on icon "button" at bounding box center [900, 227] width 15 height 15
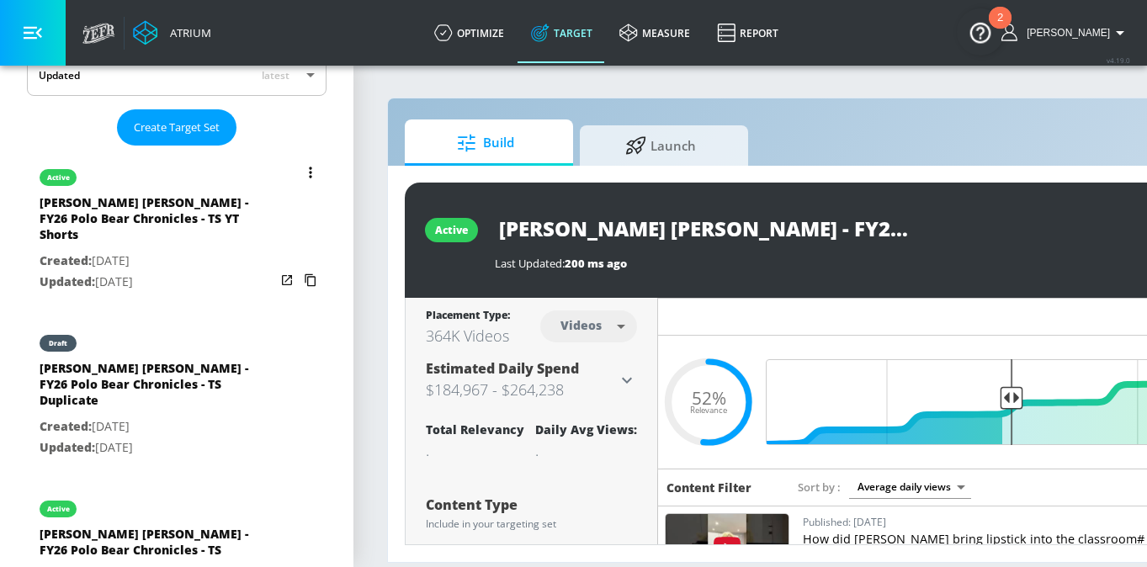
scroll to position [0, 0]
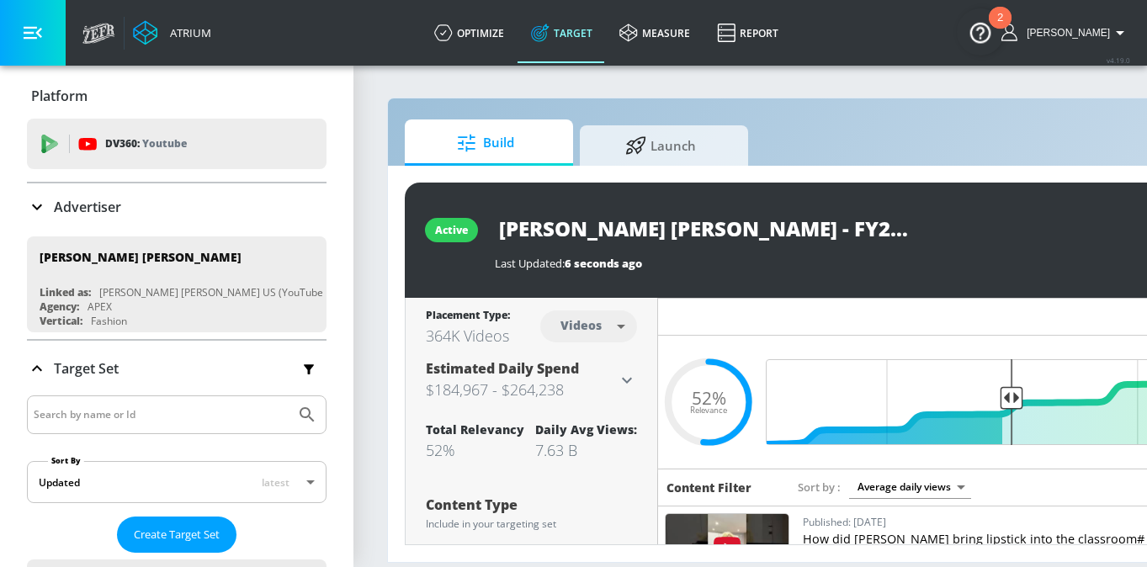
click at [874, 284] on div "active [PERSON_NAME] [PERSON_NAME] - FY26 Polo Bear Chronicles - TS YT Shorts L…" at bounding box center [885, 240] width 961 height 115
drag, startPoint x: 502, startPoint y: 221, endPoint x: 1049, endPoint y: 276, distance: 548.9
click at [1049, 276] on div "active [PERSON_NAME] [PERSON_NAME] - FY26 Polo Bear Chronicles - TS YT Shorts L…" at bounding box center [885, 240] width 961 height 115
